Goal: Task Accomplishment & Management: Manage account settings

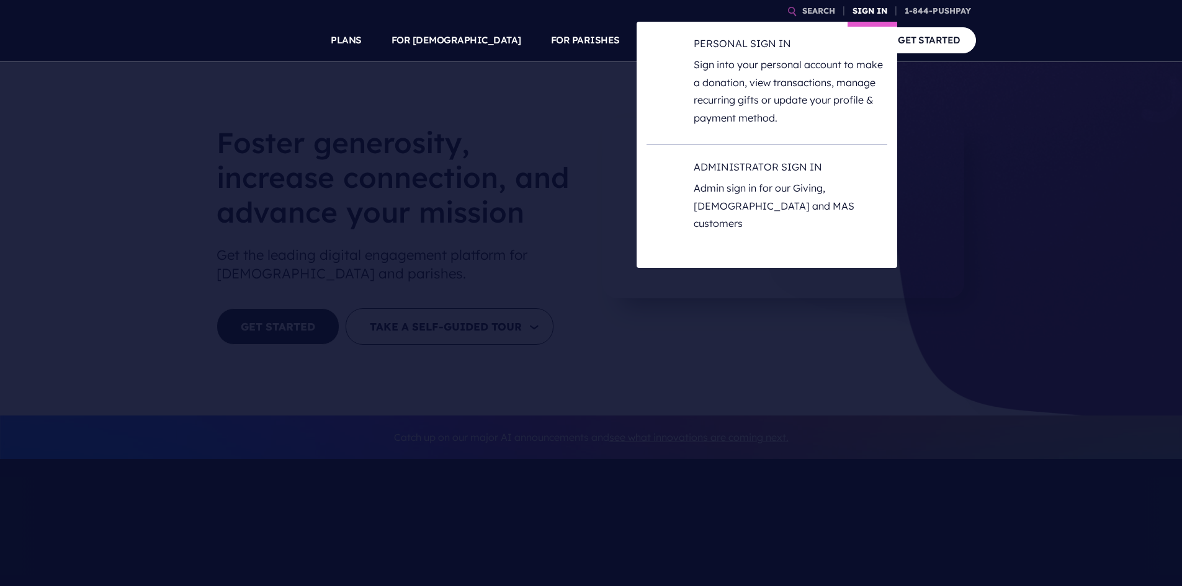
click at [857, 12] on link "SIGN IN" at bounding box center [869, 11] width 45 height 22
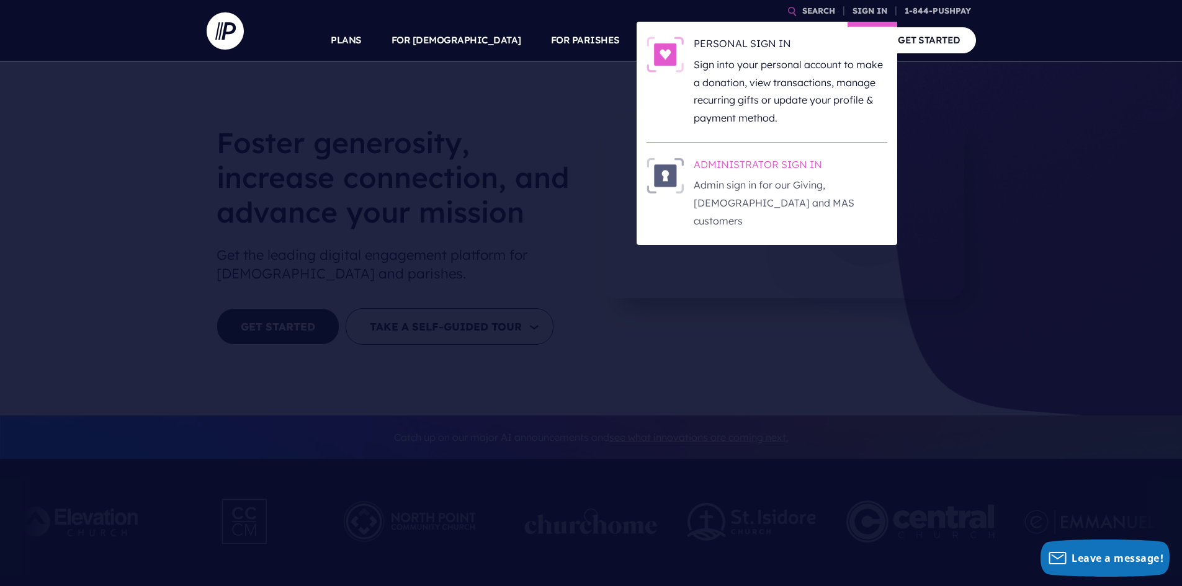
click at [748, 161] on h6 "ADMINISTRATOR SIGN IN" at bounding box center [791, 167] width 194 height 19
click at [764, 164] on h6 "ADMINISTRATOR SIGN IN" at bounding box center [791, 167] width 194 height 19
click at [770, 167] on h6 "ADMINISTRATOR SIGN IN" at bounding box center [791, 167] width 194 height 19
